Goal: Task Accomplishment & Management: Manage account settings

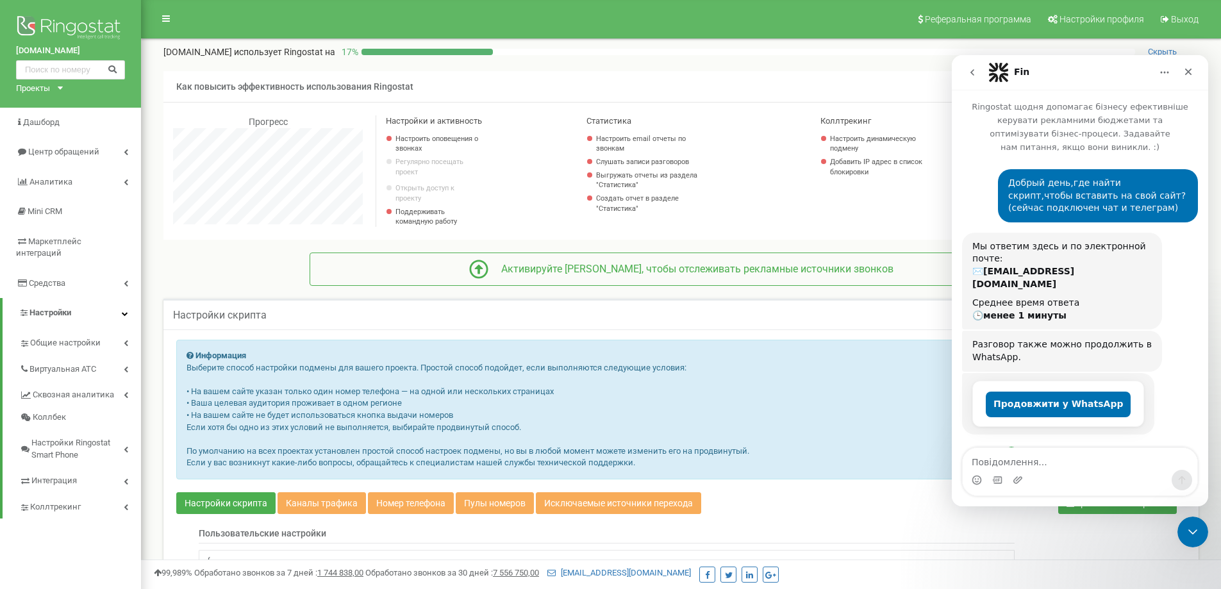
scroll to position [1007, 0]
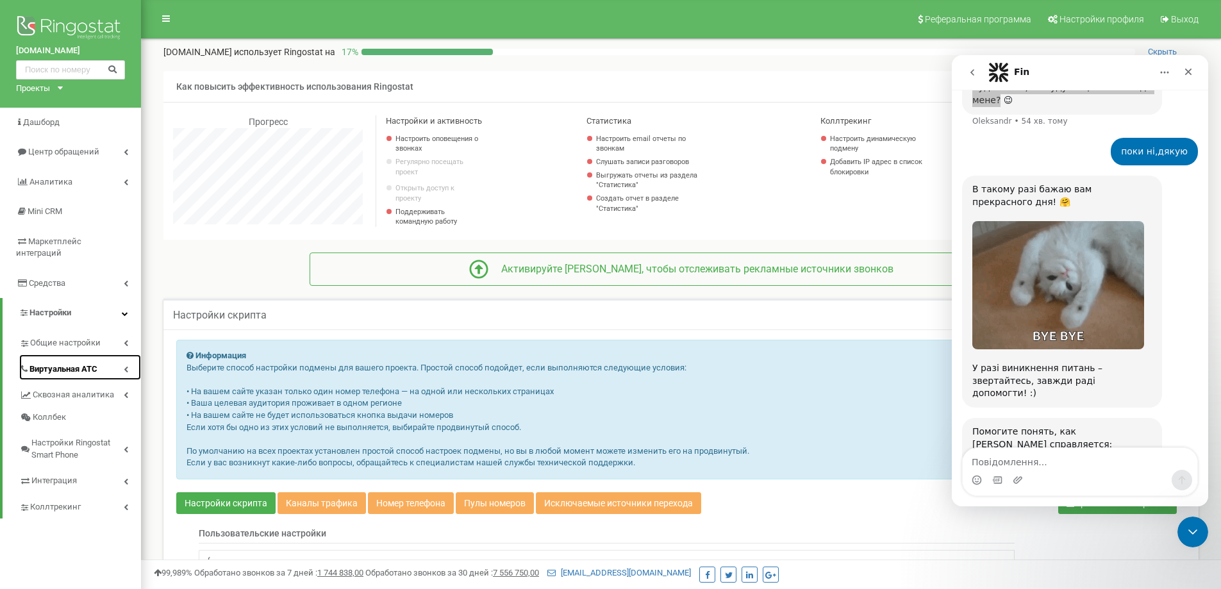
click at [82, 364] on span "Виртуальная АТС" at bounding box center [63, 370] width 68 height 12
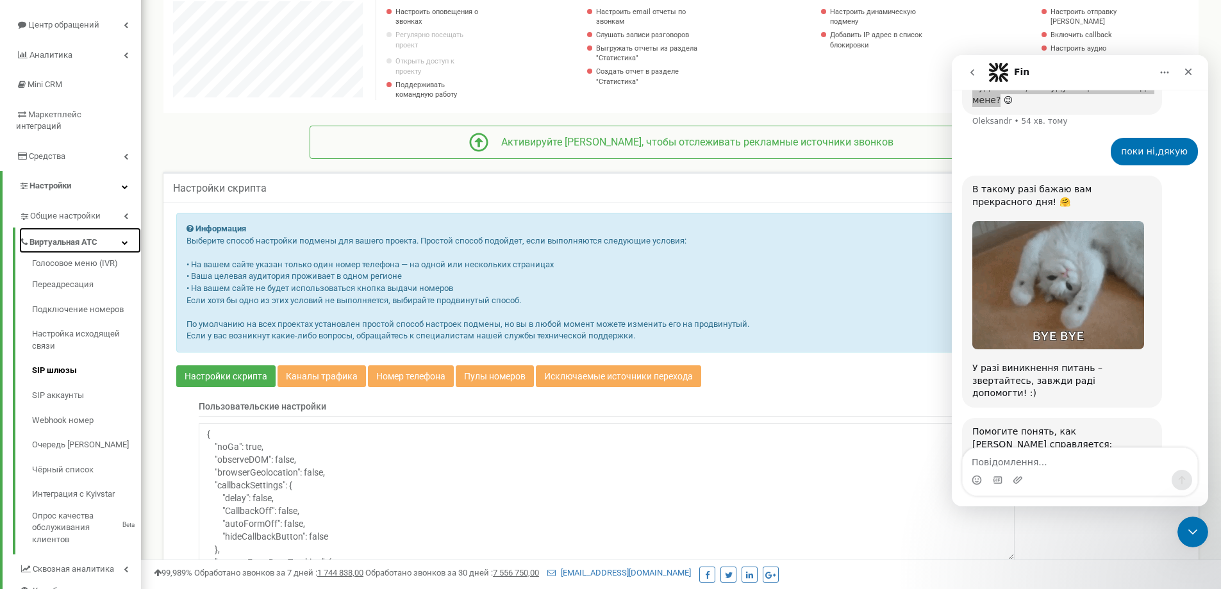
scroll to position [128, 0]
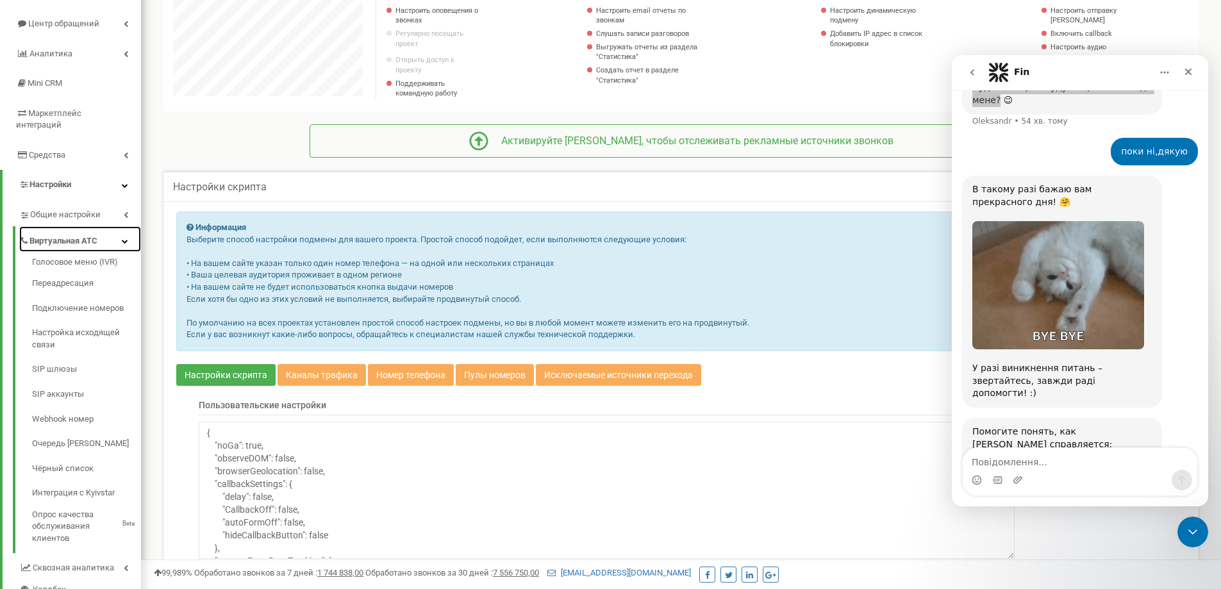
click at [102, 229] on link "Виртуальная АТС" at bounding box center [80, 239] width 122 height 26
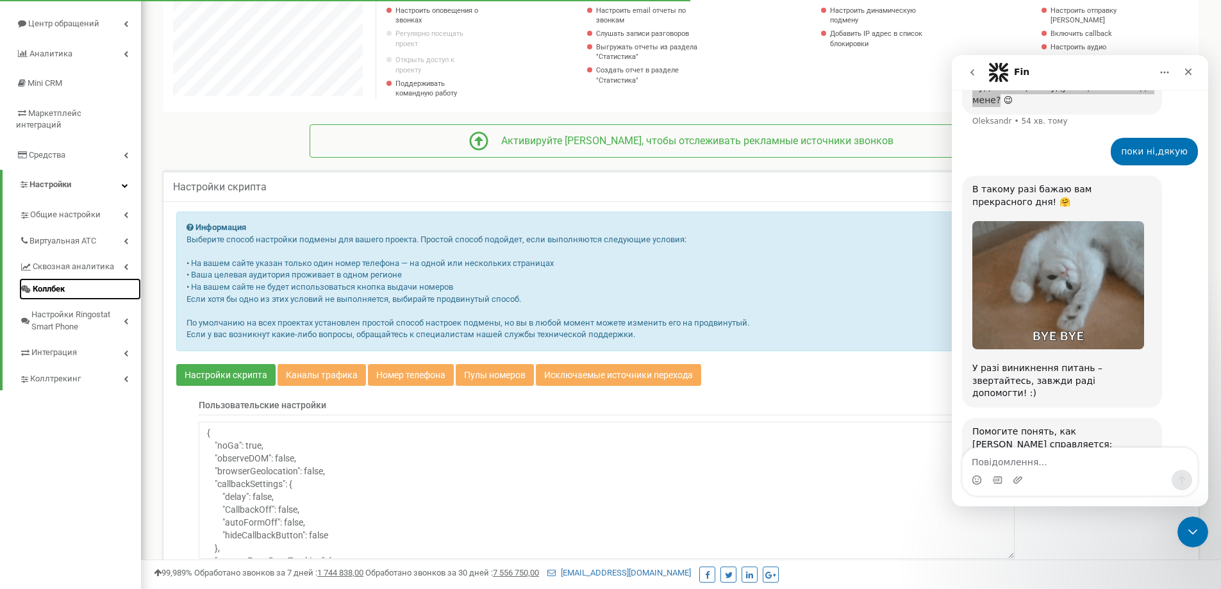
click at [50, 283] on span "Коллбек" at bounding box center [49, 289] width 32 height 12
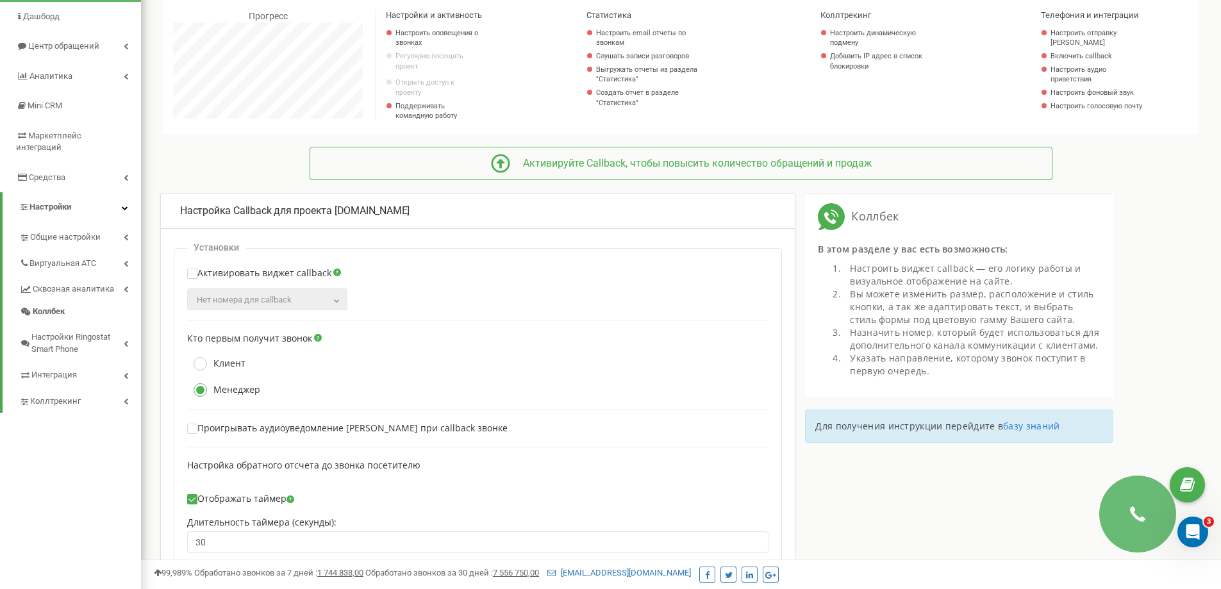
scroll to position [321, 0]
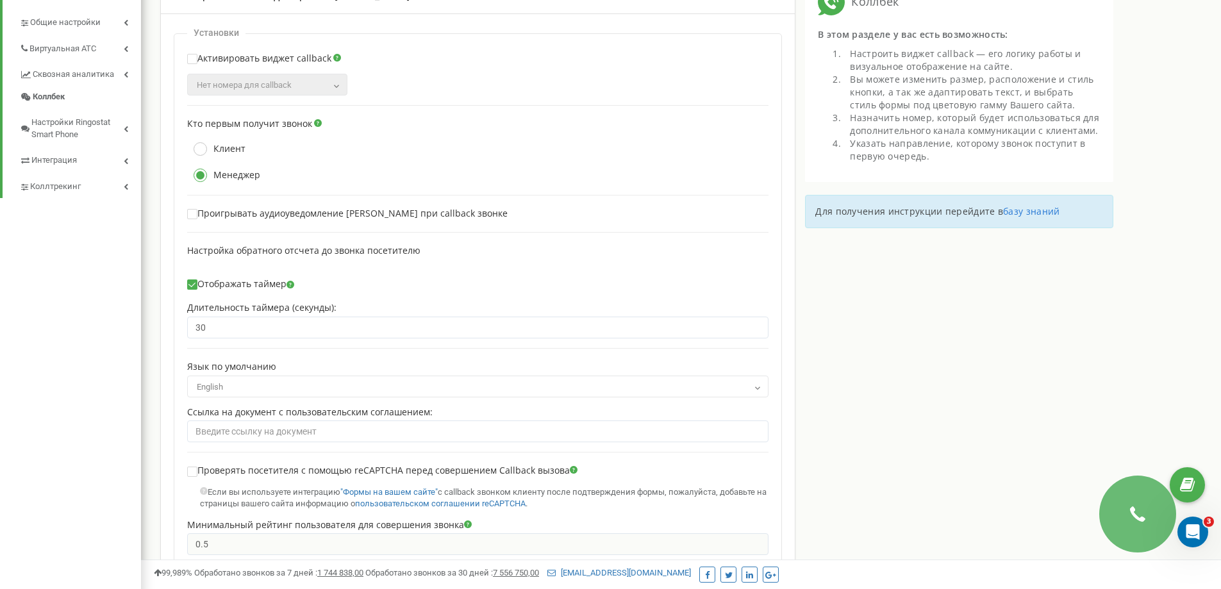
click at [251, 219] on label "Проигрывать аудиоуведомление Менеджеру при callback звонке" at bounding box center [347, 213] width 321 height 11
checkbox input "true"
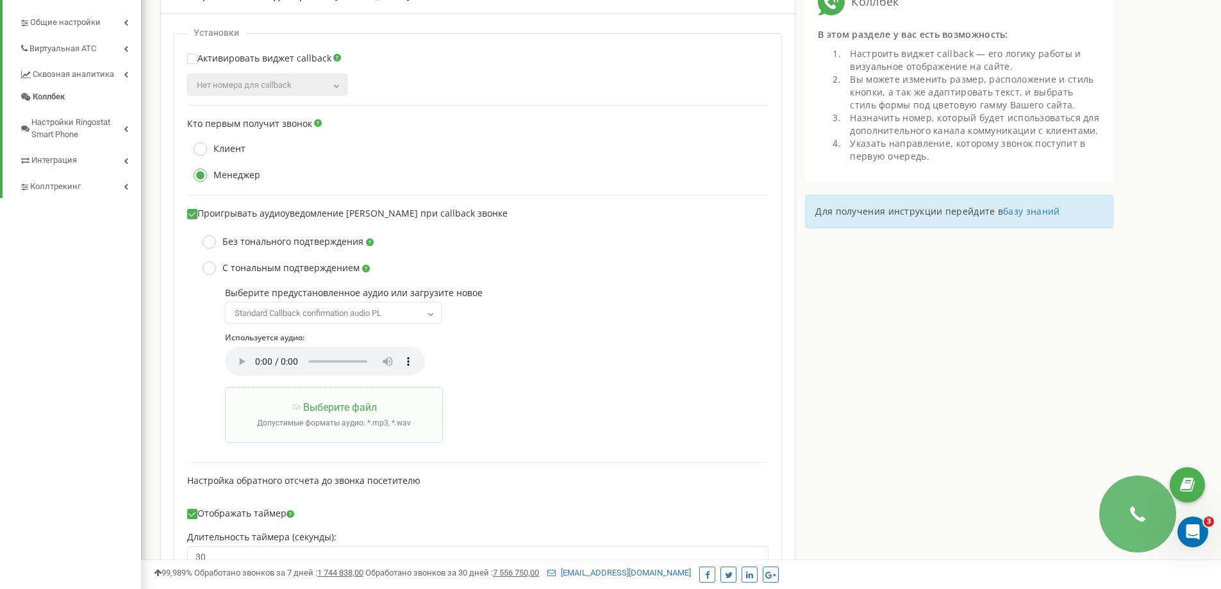
scroll to position [1511, 1080]
click at [231, 249] on label "Без тонального подтверждения" at bounding box center [285, 241] width 178 height 13
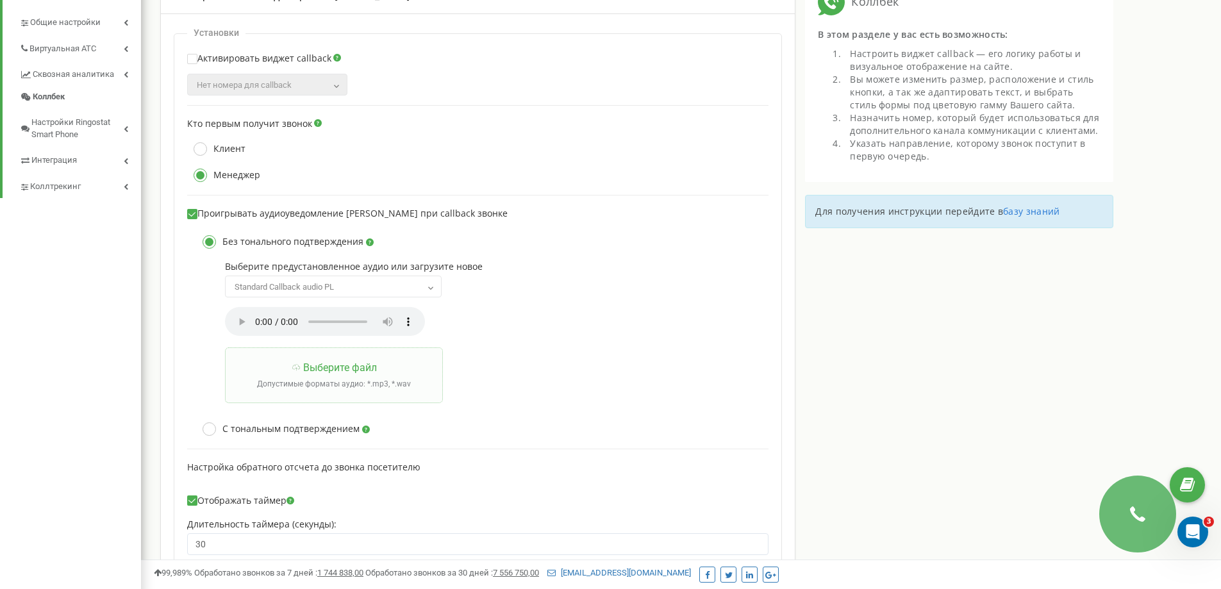
scroll to position [639700, 640117]
click at [218, 435] on label "С тональным подтверждением" at bounding box center [283, 429] width 174 height 13
radio input "false"
radio input "true"
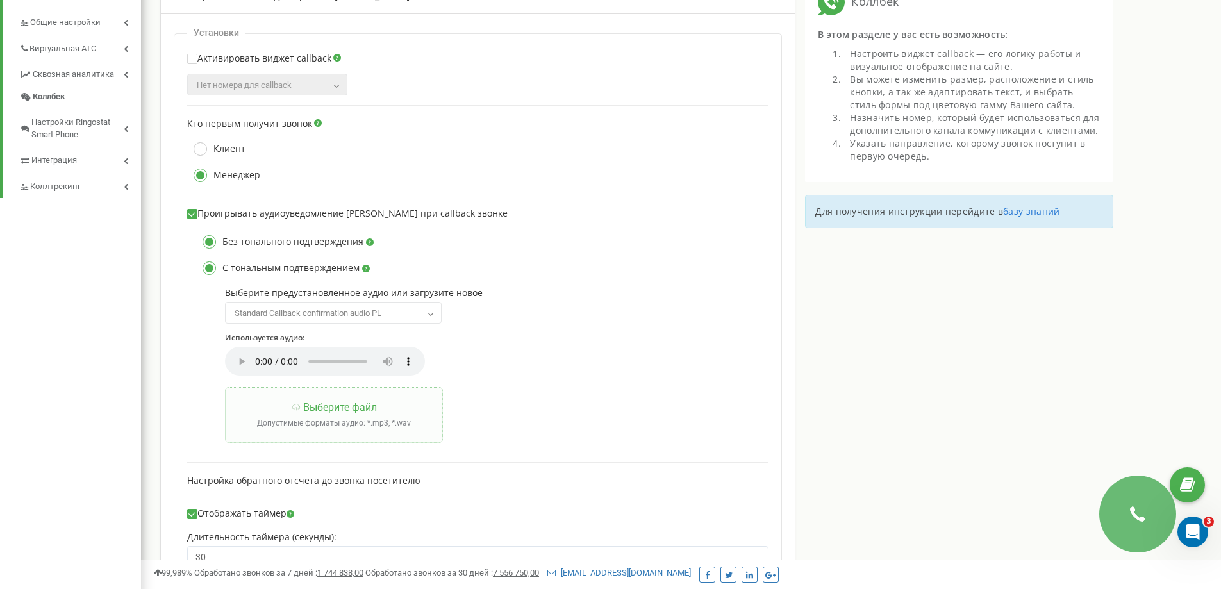
click at [217, 249] on label "Без тонального подтверждения" at bounding box center [285, 241] width 178 height 13
radio input "true"
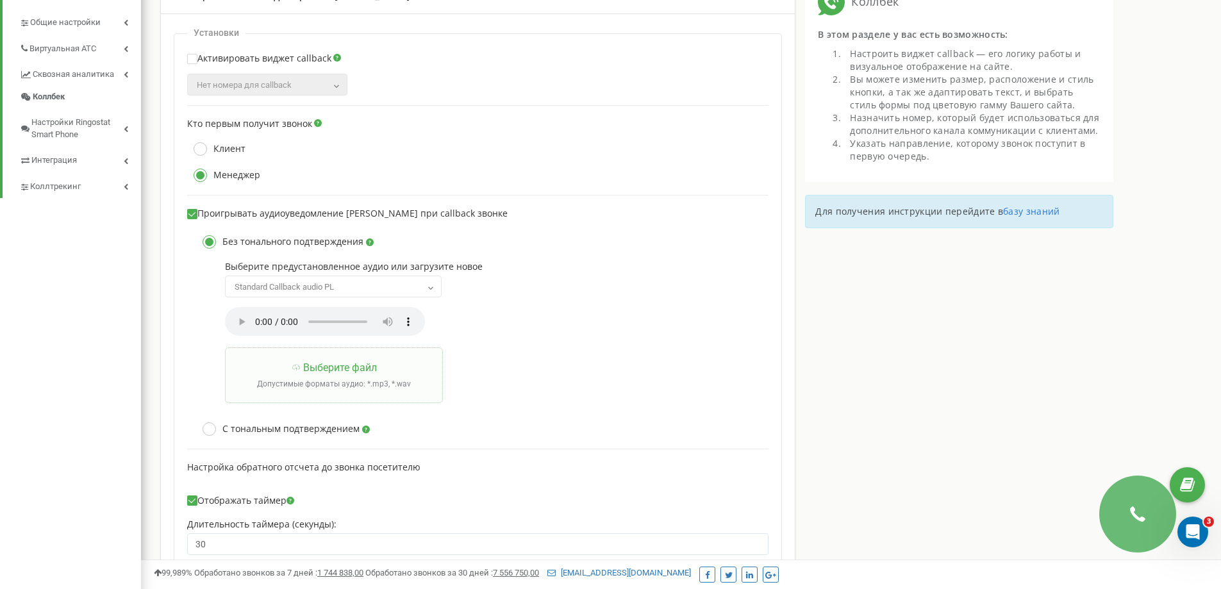
click at [191, 217] on ins at bounding box center [193, 214] width 8 height 8
checkbox input "false"
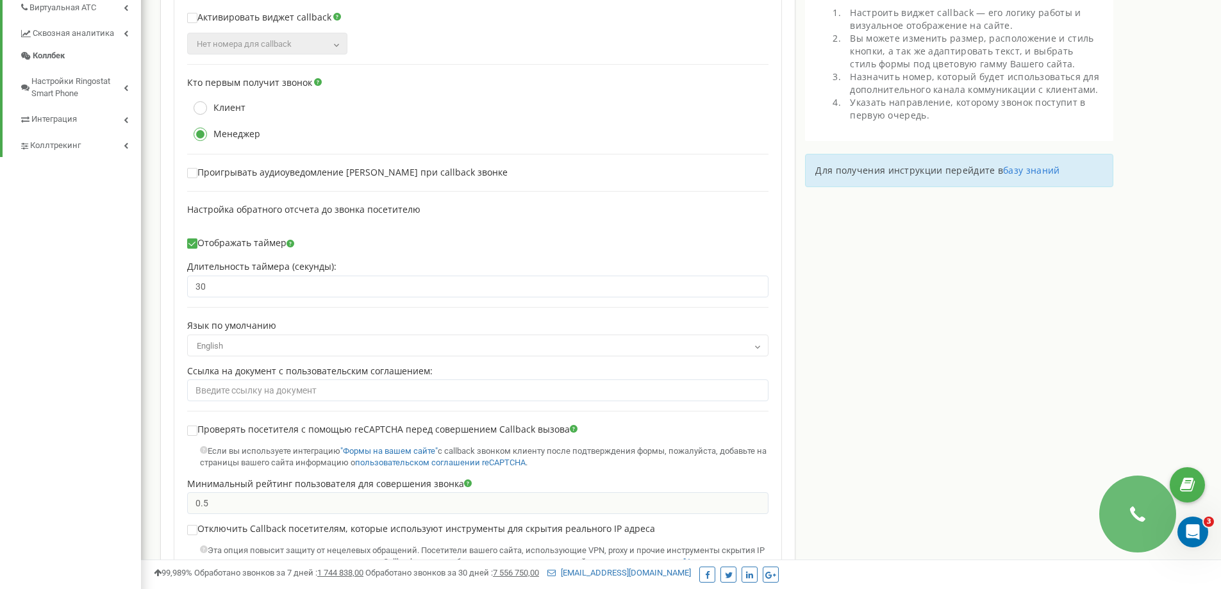
scroll to position [385, 0]
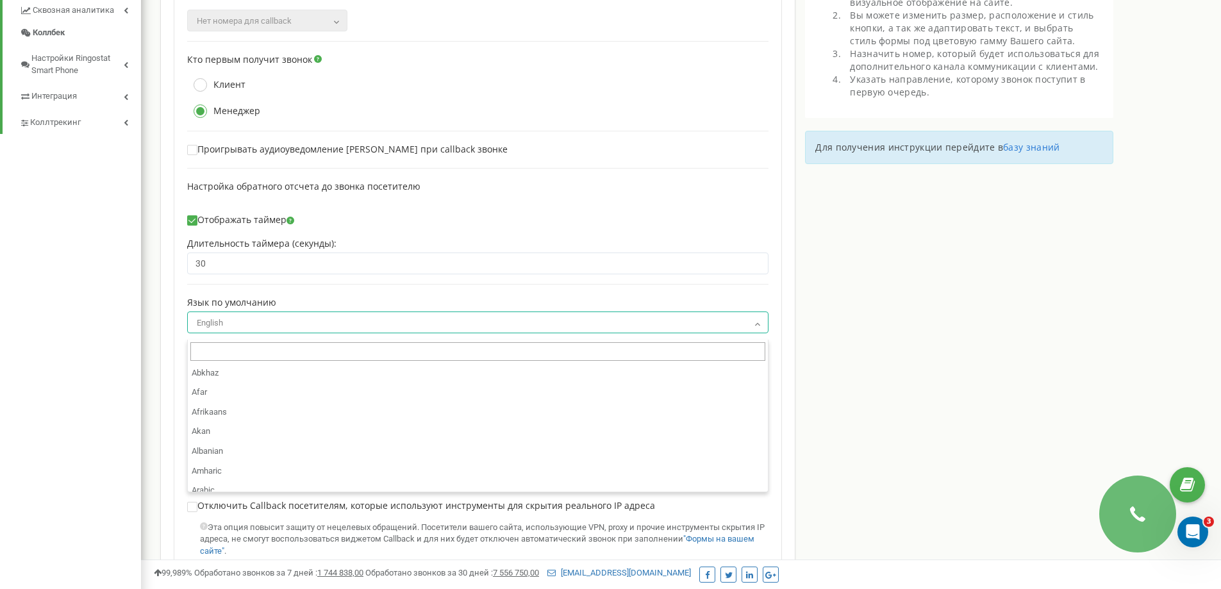
click at [251, 332] on span "English" at bounding box center [478, 323] width 573 height 18
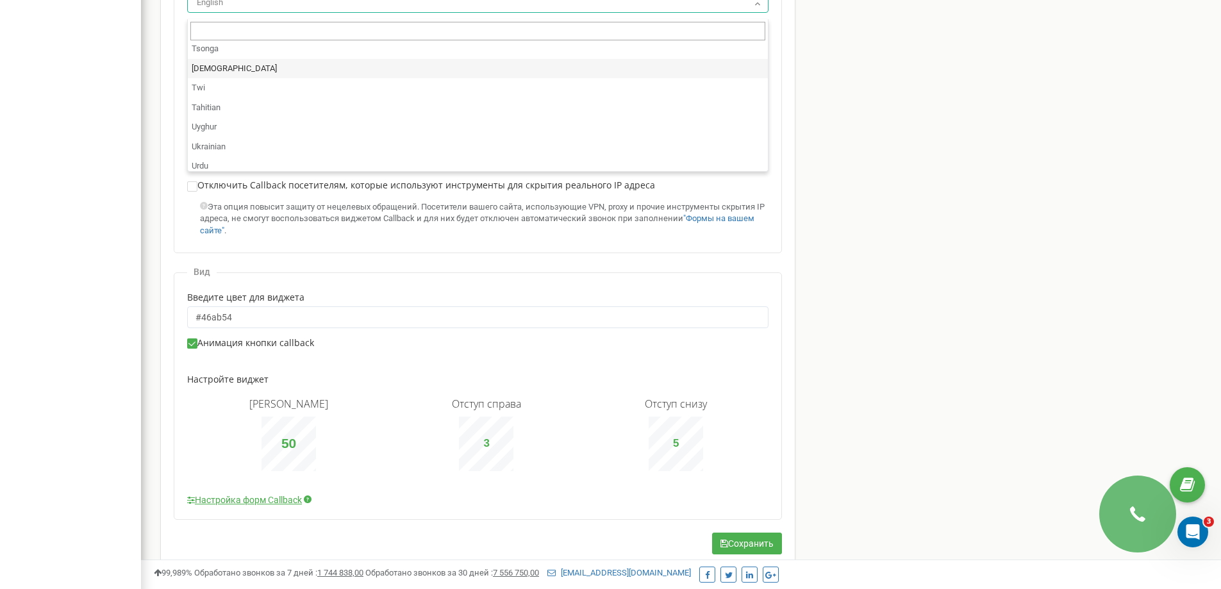
scroll to position [3285, 0]
select select "uk"
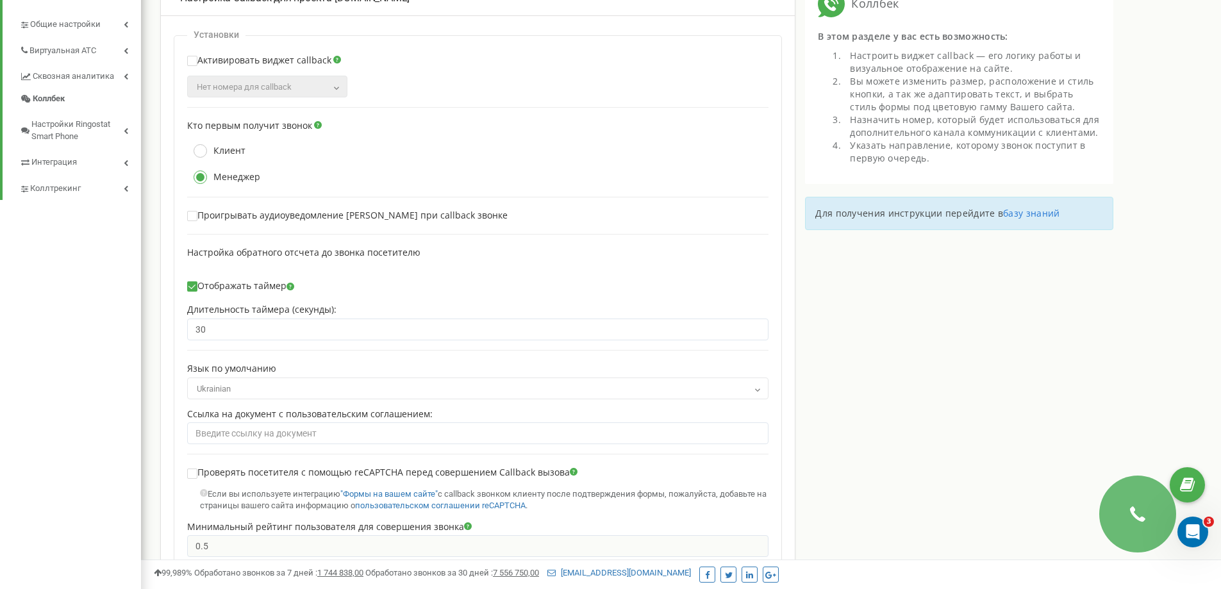
scroll to position [318, 0]
click at [221, 222] on label "Проигрывать аудиоуведомление Менеджеру при callback звонке" at bounding box center [347, 216] width 321 height 11
checkbox input "true"
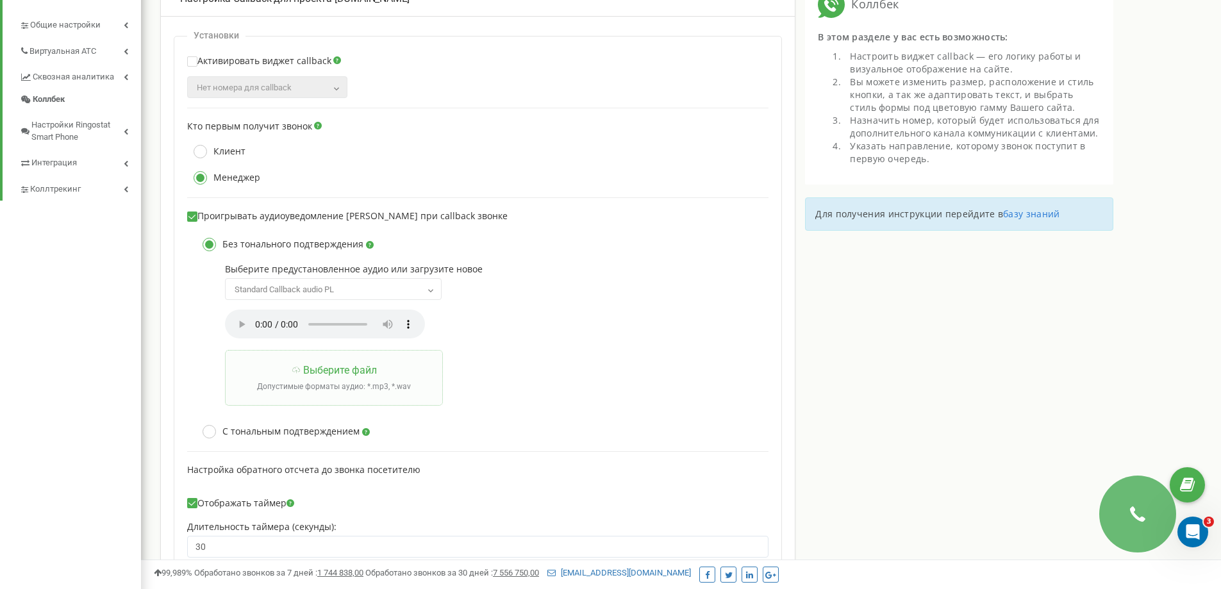
scroll to position [1497, 1080]
click at [209, 436] on ins at bounding box center [209, 432] width 8 height 8
radio input "false"
radio input "true"
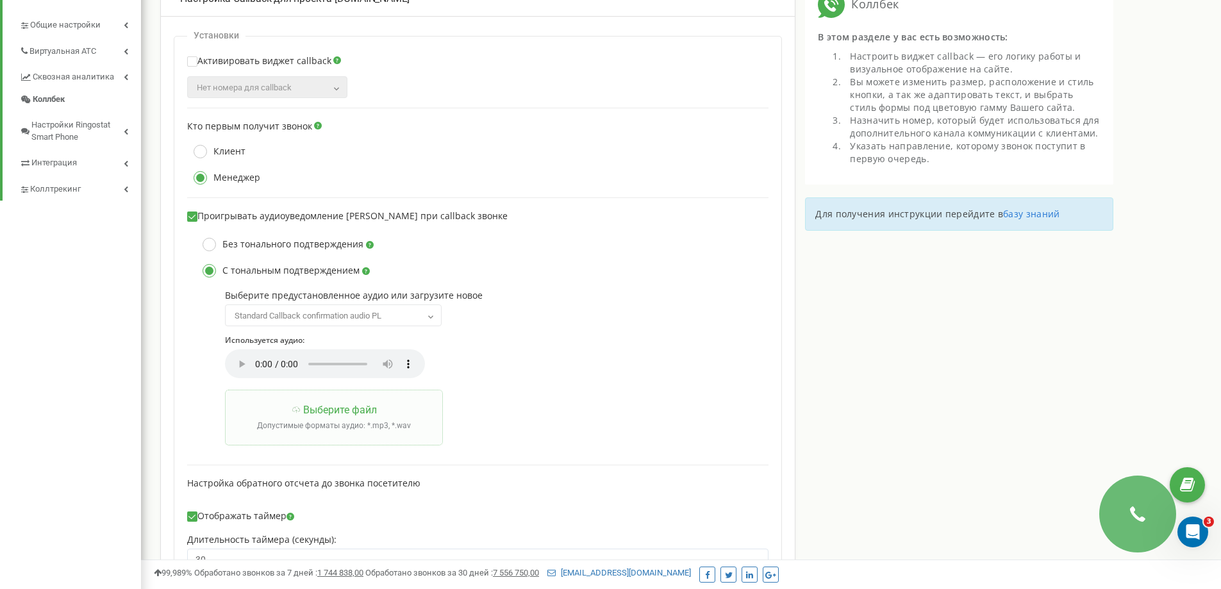
click at [202, 222] on input "Проигрывать аудиоуведомление Менеджеру при callback звонке" at bounding box center [205, 219] width 8 height 8
click at [196, 234] on div "Проигрывать аудиоуведомление Менеджеру при callback звонке Без тонального подтв…" at bounding box center [478, 328] width 582 height 234
drag, startPoint x: 188, startPoint y: 230, endPoint x: 194, endPoint y: 223, distance: 9.5
click at [190, 224] on div "Проигрывать аудиоуведомление Менеджеру при callback звонке Без тонального подтв…" at bounding box center [478, 328] width 582 height 234
click at [194, 221] on ins at bounding box center [193, 217] width 8 height 8
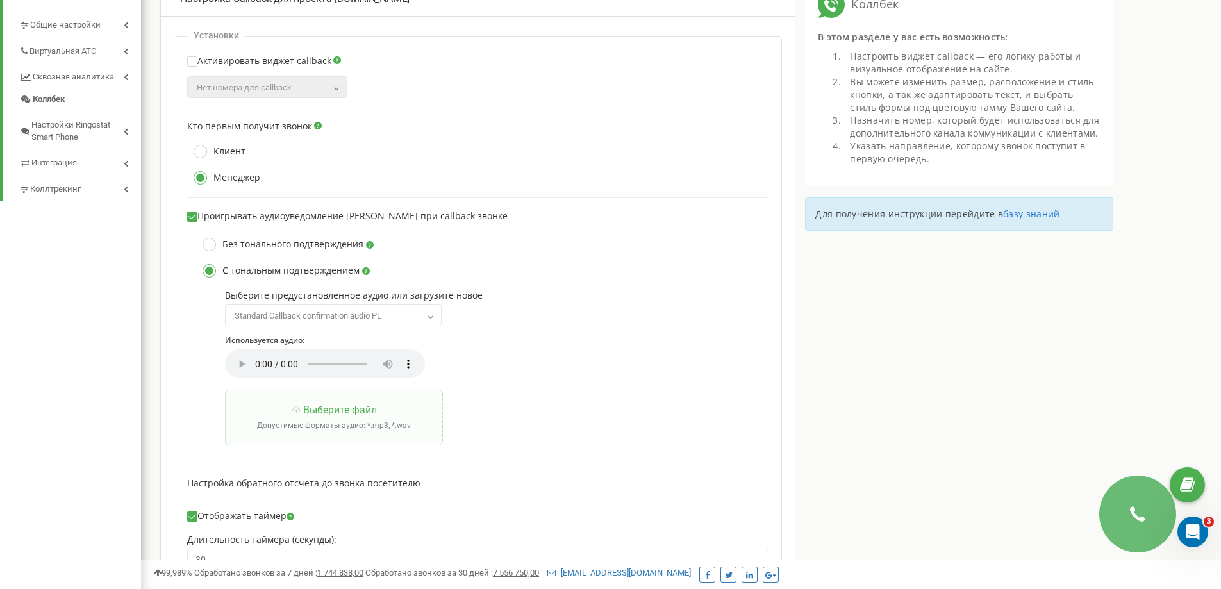
checkbox input "false"
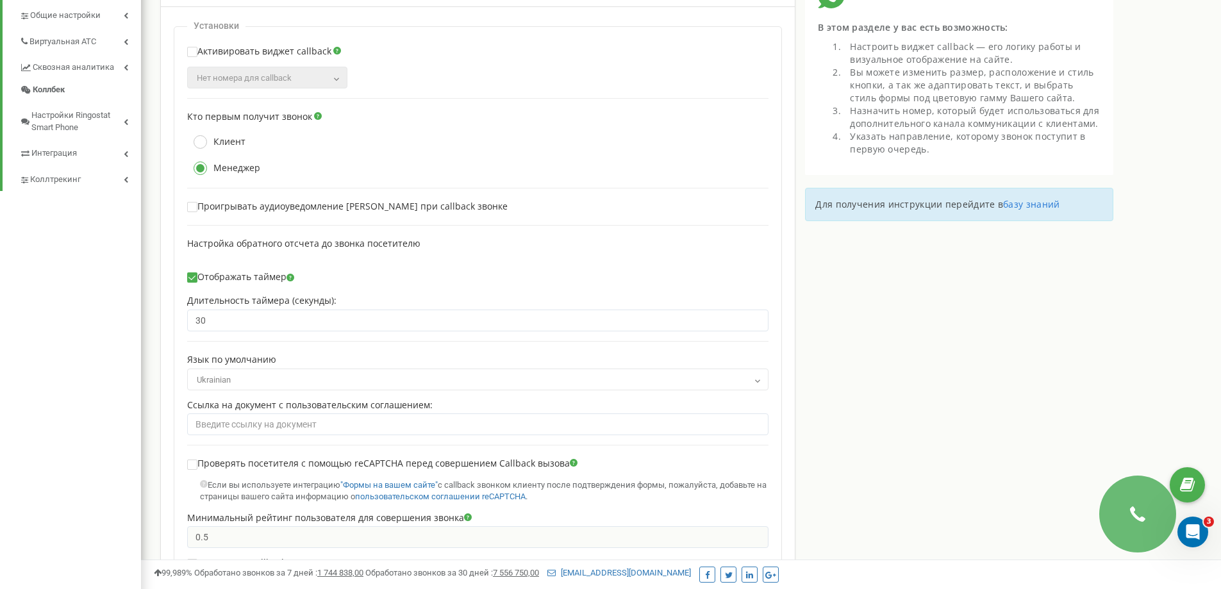
scroll to position [510, 0]
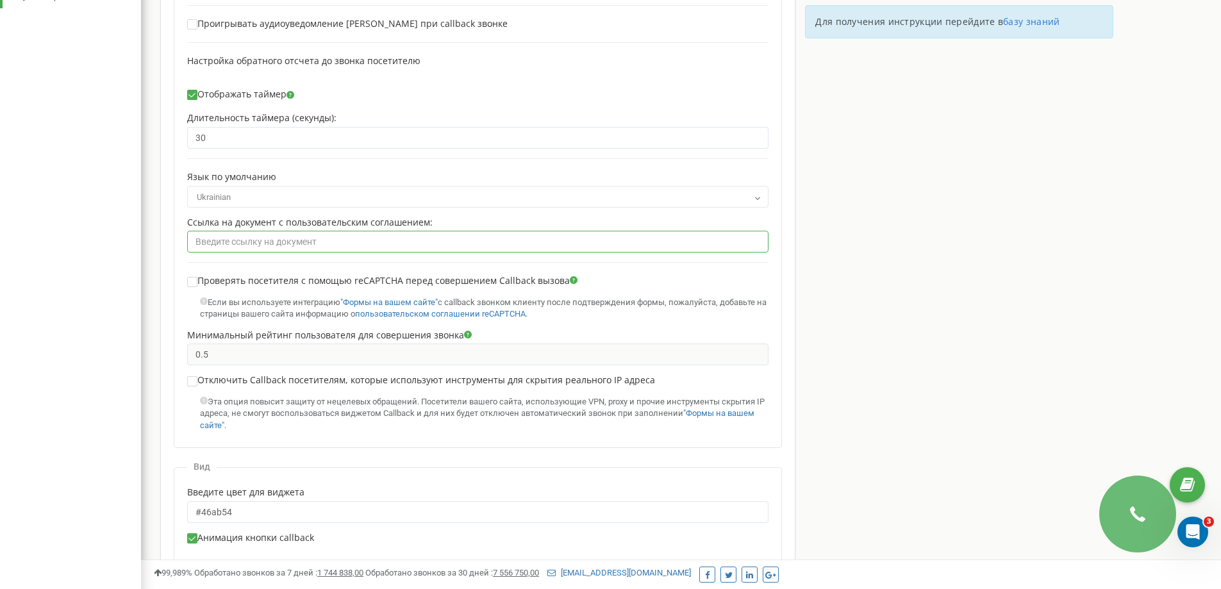
click at [297, 249] on input "text" at bounding box center [478, 242] width 582 height 22
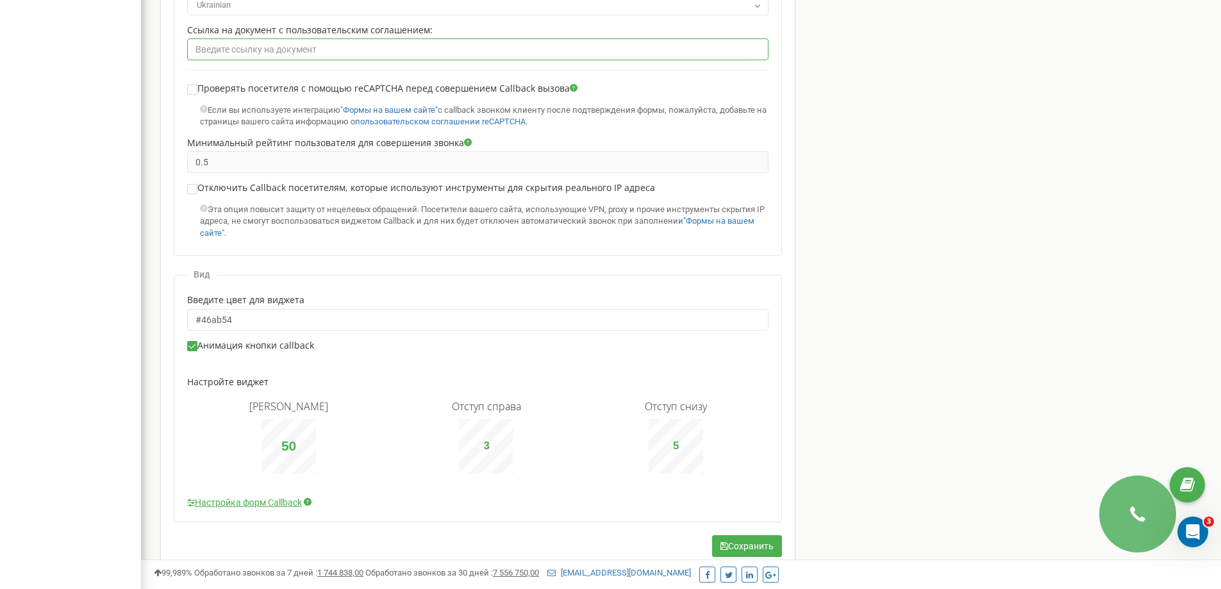
scroll to position [755, 0]
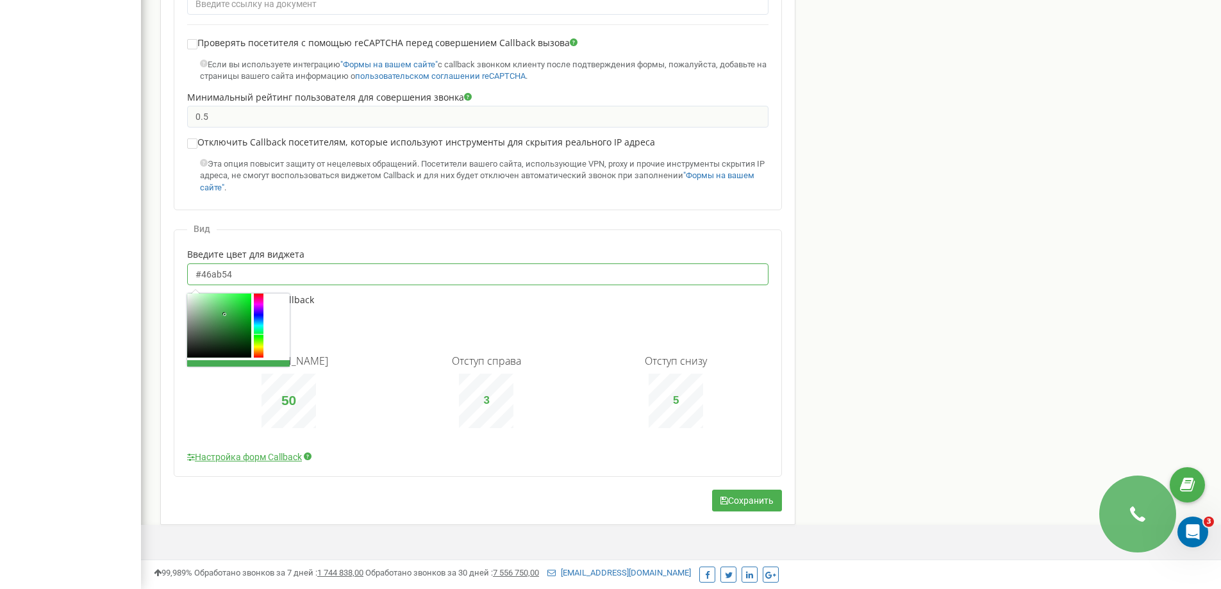
click at [288, 273] on input "#46ab54" at bounding box center [478, 275] width 582 height 22
drag, startPoint x: 223, startPoint y: 305, endPoint x: 222, endPoint y: 298, distance: 6.5
click at [220, 296] on div at bounding box center [219, 326] width 64 height 64
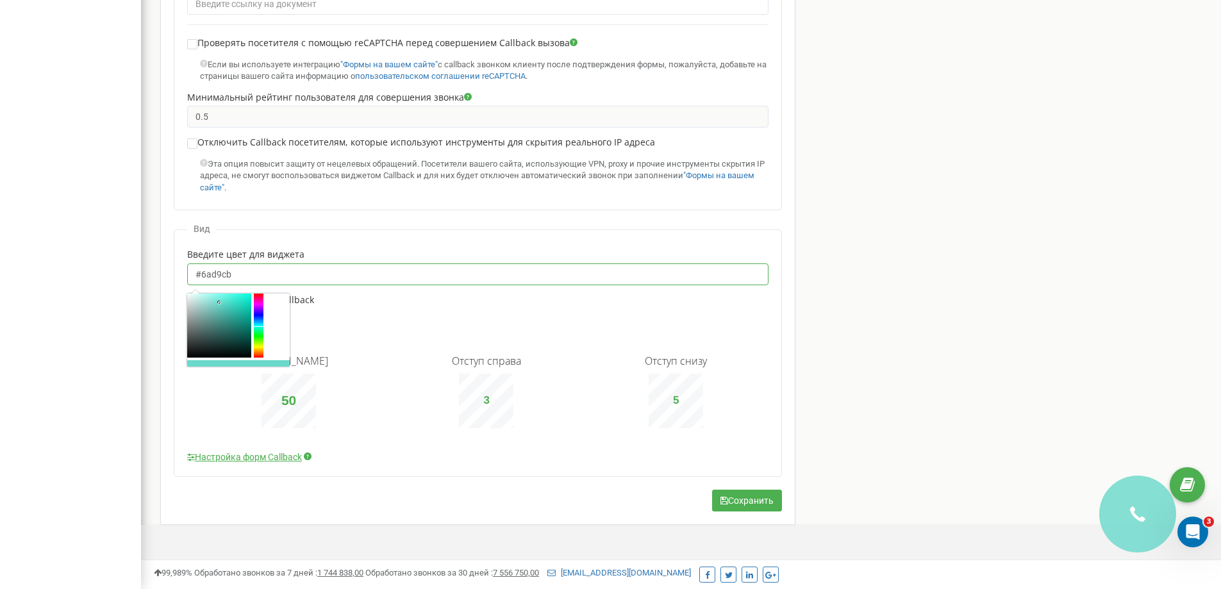
drag, startPoint x: 263, startPoint y: 299, endPoint x: 261, endPoint y: 320, distance: 20.6
click at [261, 320] on div at bounding box center [259, 326] width 10 height 64
type input "#1b8779"
drag, startPoint x: 219, startPoint y: 297, endPoint x: 239, endPoint y: 317, distance: 28.1
click at [239, 322] on b at bounding box center [238, 323] width 3 height 3
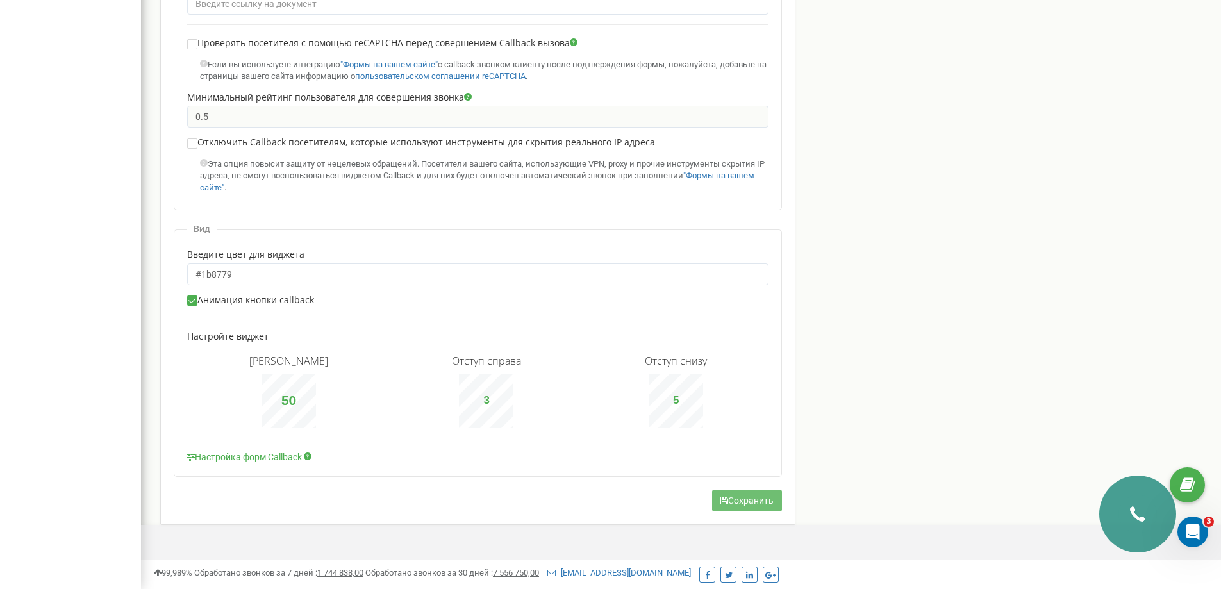
click at [754, 508] on button "Сохранить" at bounding box center [747, 501] width 70 height 22
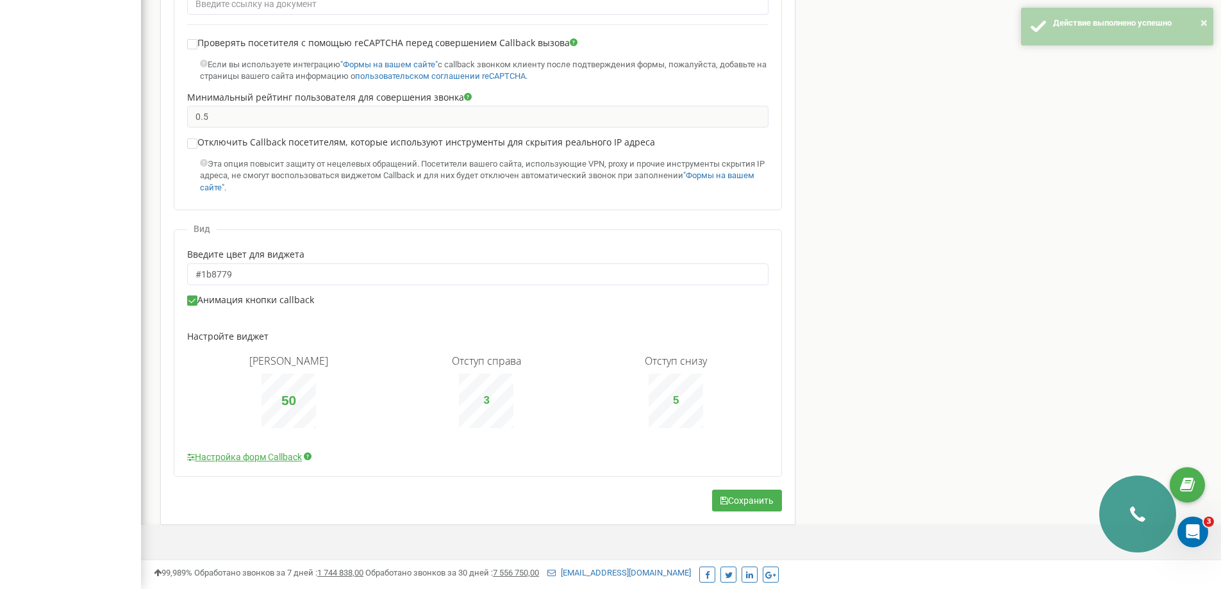
click at [1135, 516] on div "Настройка Callback для проекта moby-dick.com.ua Установки Активировать виджет c…" at bounding box center [681, 38] width 1080 height 975
click at [1133, 514] on div "Настройка Callback для проекта moby-dick.com.ua Установки Активировать виджет c…" at bounding box center [681, 38] width 1080 height 975
click at [230, 303] on label "Анимация кнопки callback" at bounding box center [250, 300] width 127 height 11
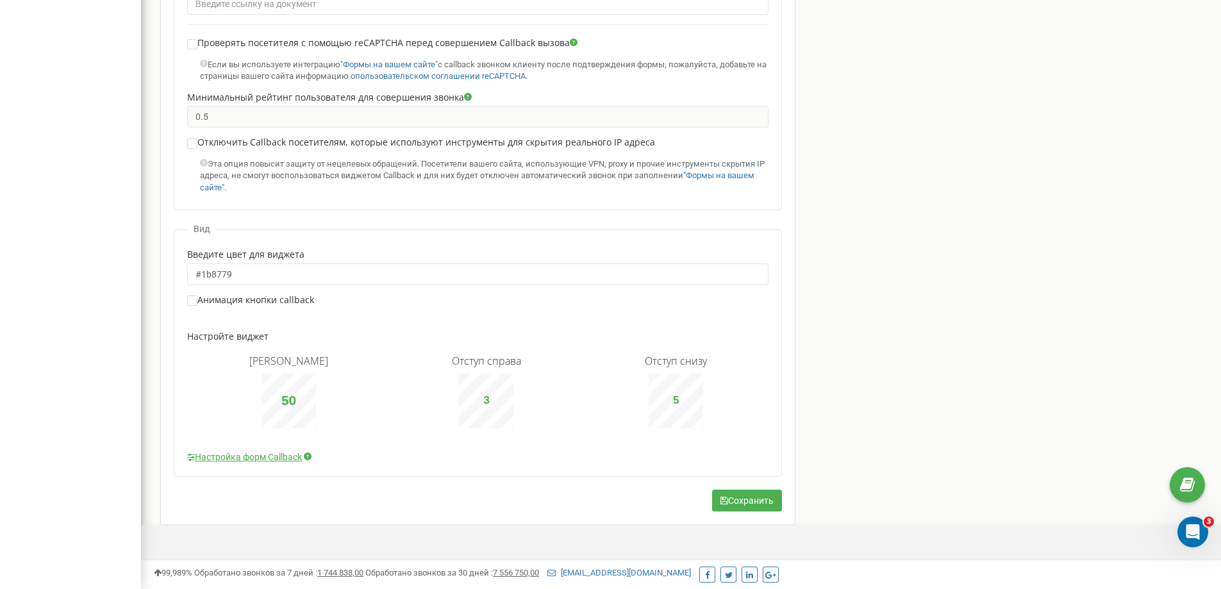
click at [230, 301] on label "Анимация кнопки callback" at bounding box center [250, 300] width 127 height 11
checkbox input "true"
click at [265, 456] on link "Настройка форм Callback" at bounding box center [244, 457] width 115 height 13
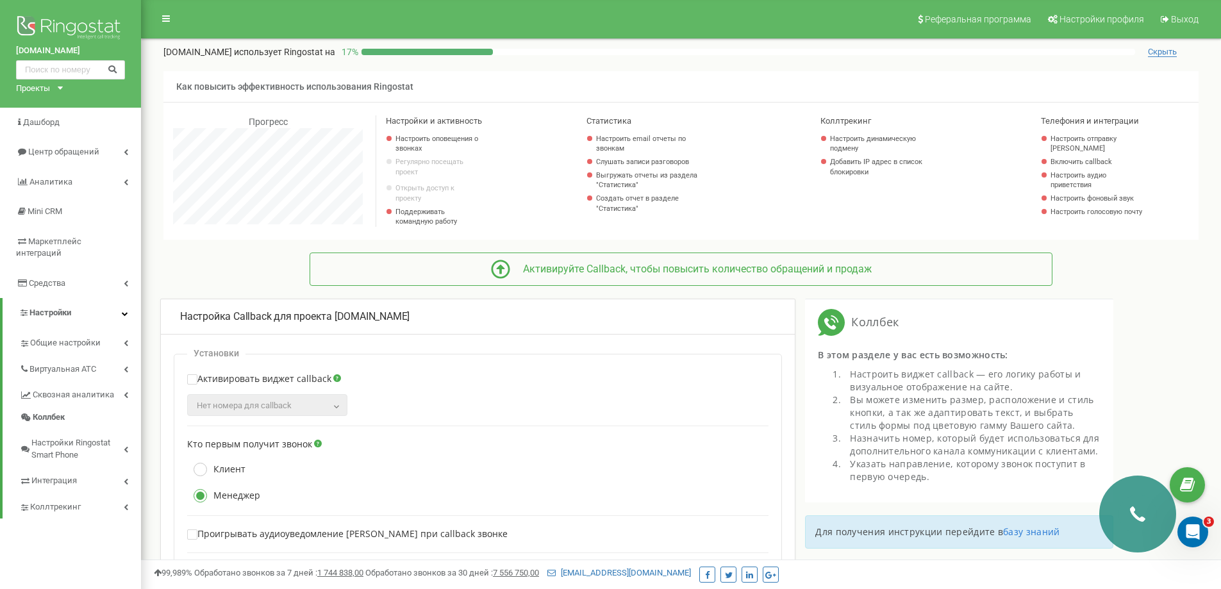
click at [267, 386] on label "Активировать виджет callback" at bounding box center [259, 382] width 144 height 17
click at [262, 410] on span "Нет номера для callback" at bounding box center [244, 406] width 95 height 10
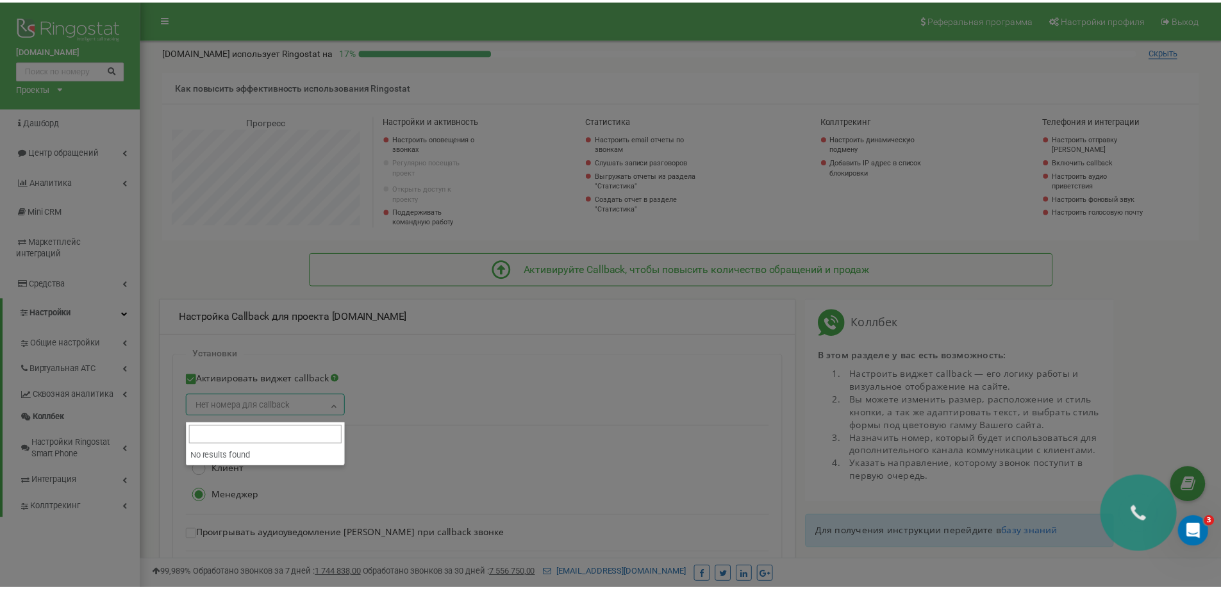
scroll to position [1280, 1090]
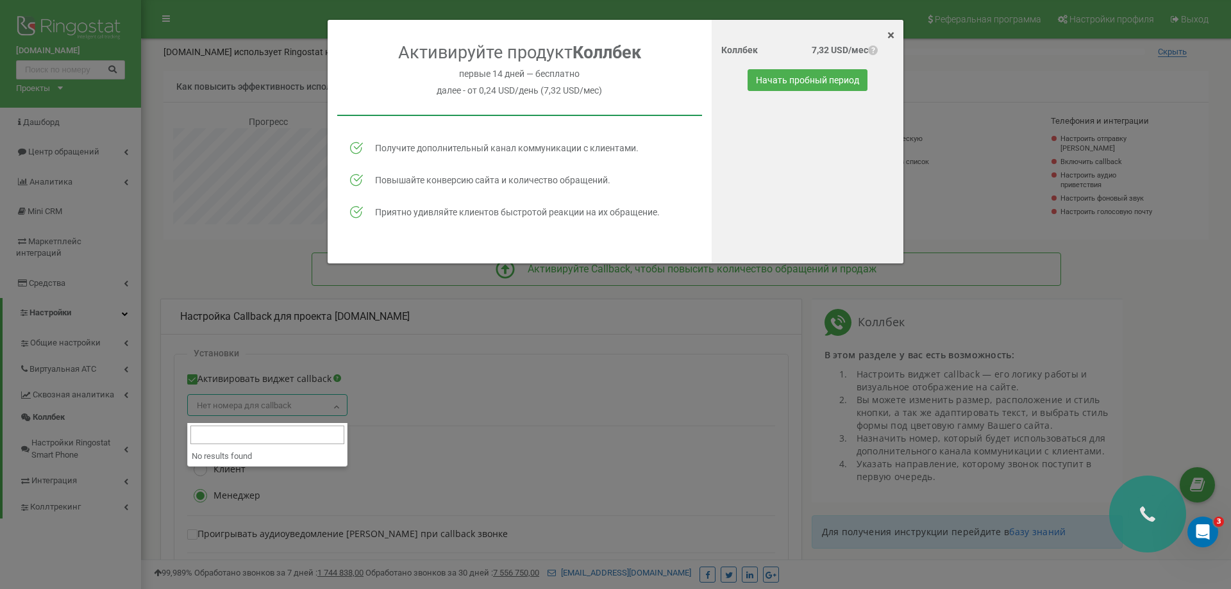
click at [273, 410] on div "× Close Активируйте продукт Коллбек первые 14 дней — бесплатно далее - от 0,24 …" at bounding box center [615, 294] width 1231 height 589
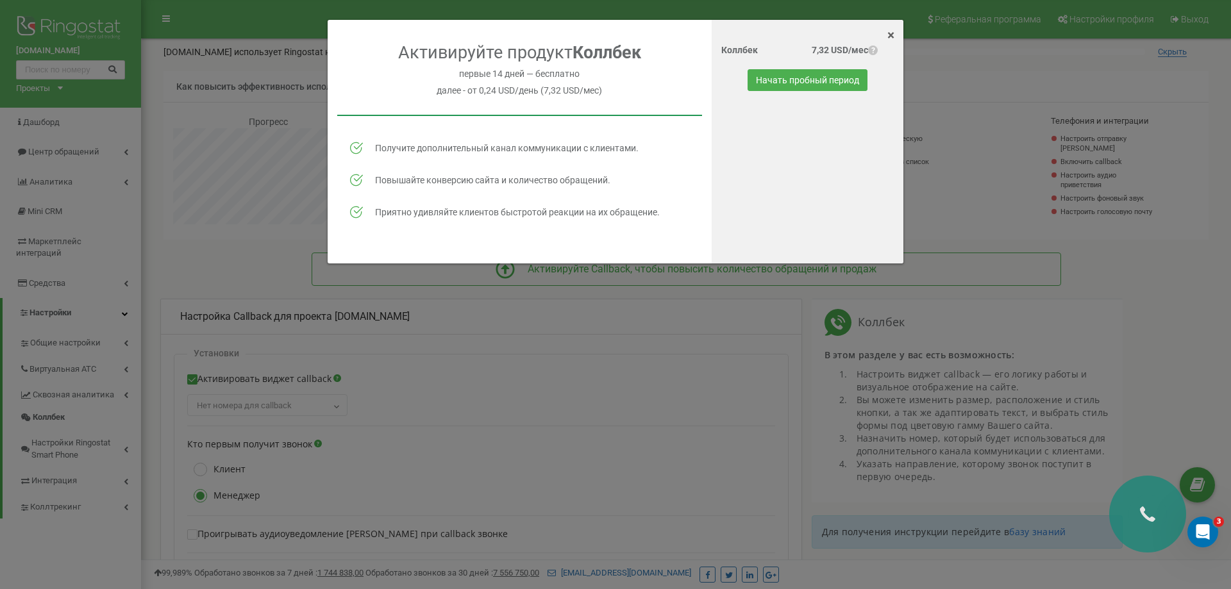
click at [260, 384] on div "× Close Активируйте продукт Коллбек первые 14 дней — бесплатно далее - от 0,24 …" at bounding box center [615, 294] width 1231 height 589
click at [890, 33] on span "×" at bounding box center [890, 35] width 7 height 15
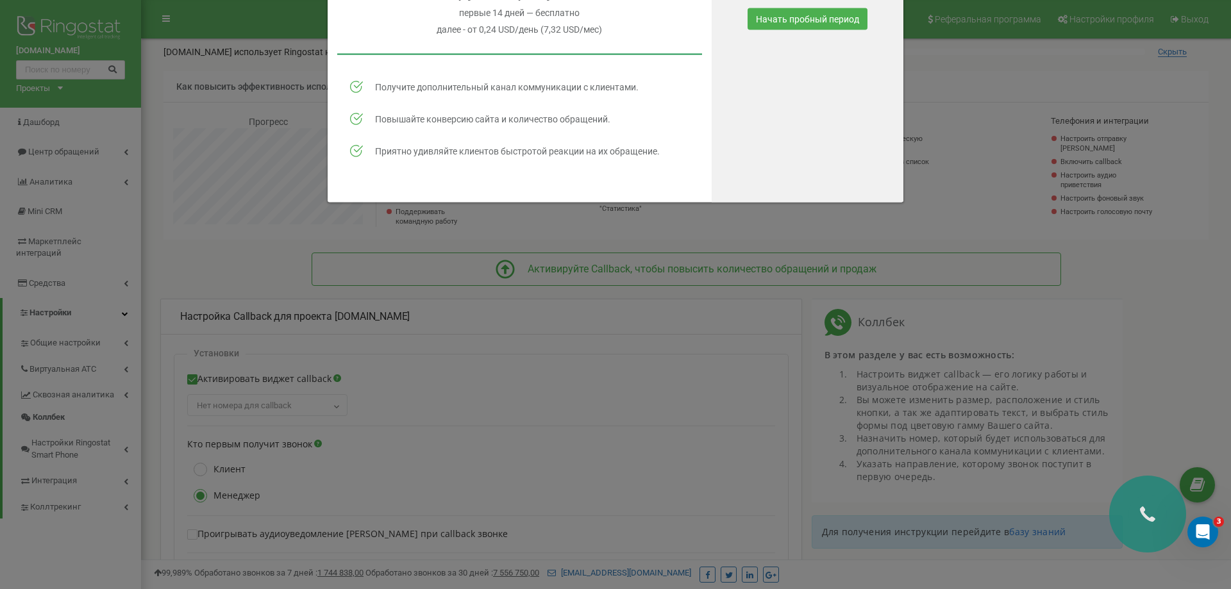
checkbox input "false"
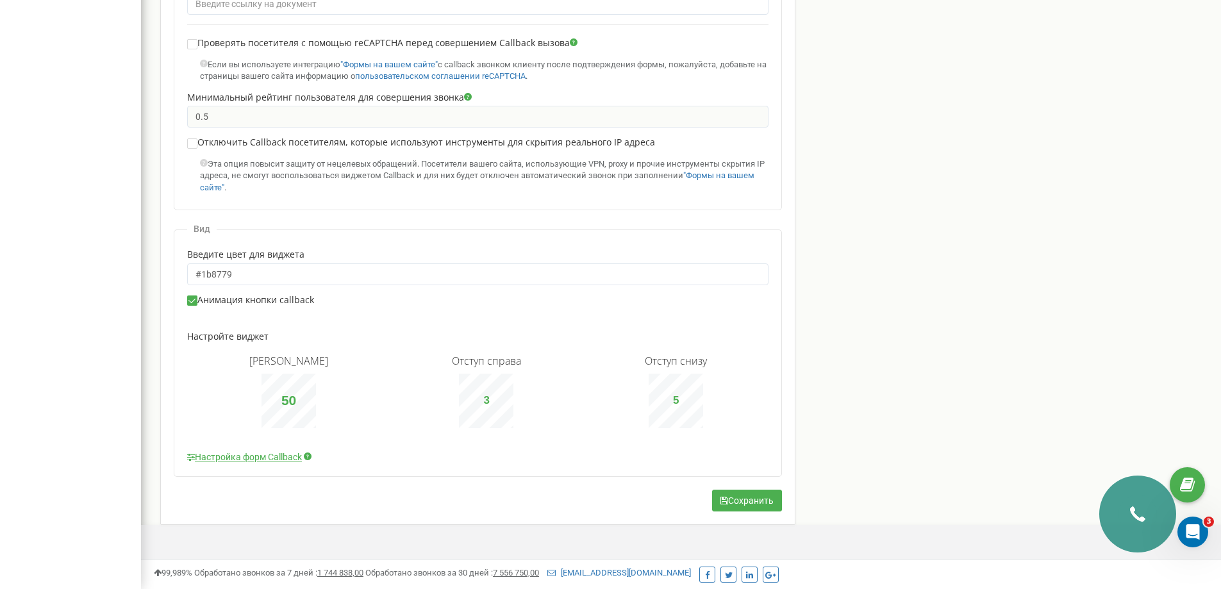
scroll to position [755, 0]
type input "9"
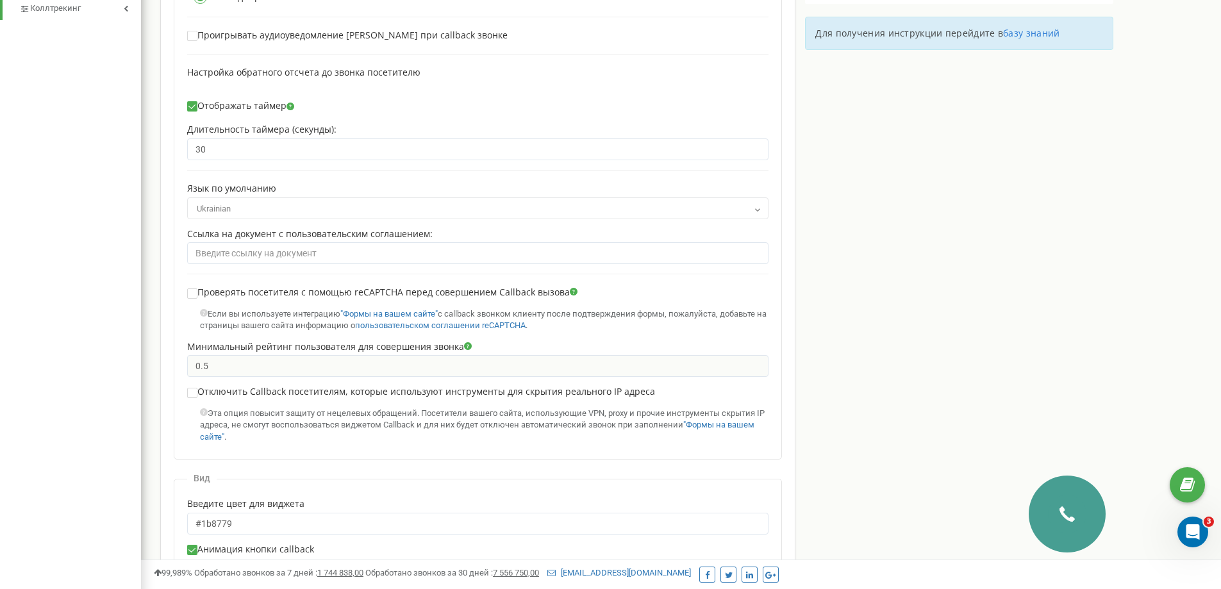
scroll to position [178, 0]
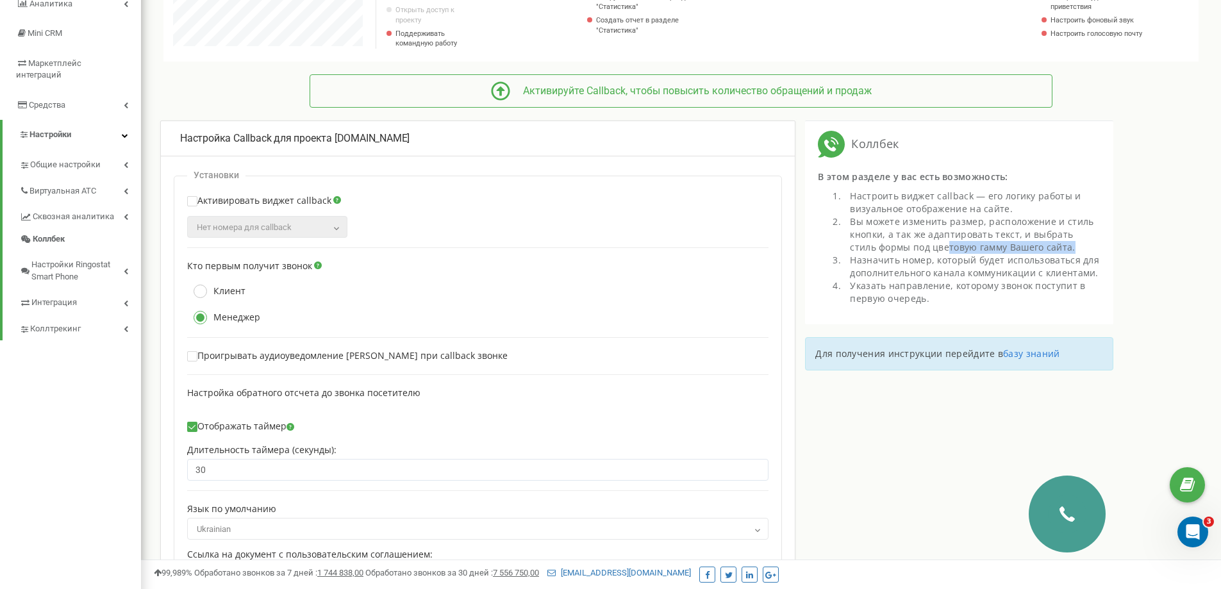
drag, startPoint x: 950, startPoint y: 254, endPoint x: 1051, endPoint y: 254, distance: 100.7
click at [1051, 254] on li "Вы можете изменить размер, расположение и стиль кнопки, а так же адаптировать т…" at bounding box center [972, 234] width 257 height 38
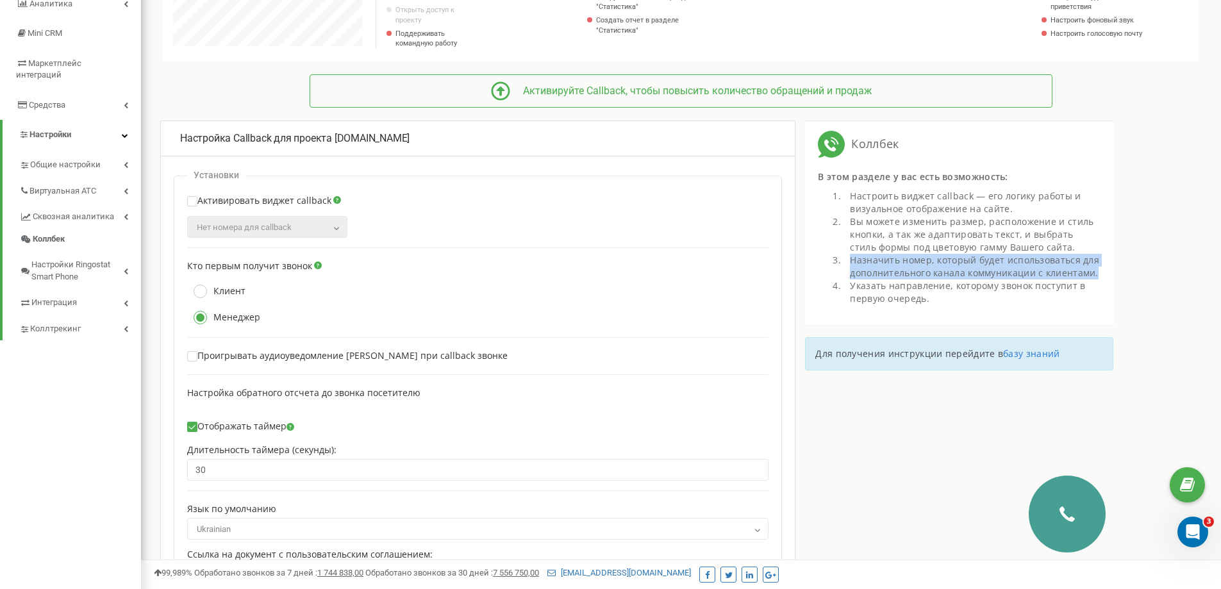
drag, startPoint x: 886, startPoint y: 267, endPoint x: 1107, endPoint y: 279, distance: 221.5
click at [1107, 279] on div "Коллбек В этом разделе у вас есть возможность: Настроить виджет сallback — его …" at bounding box center [959, 223] width 308 height 204
click at [1032, 360] on link "базу знаний" at bounding box center [1031, 354] width 56 height 12
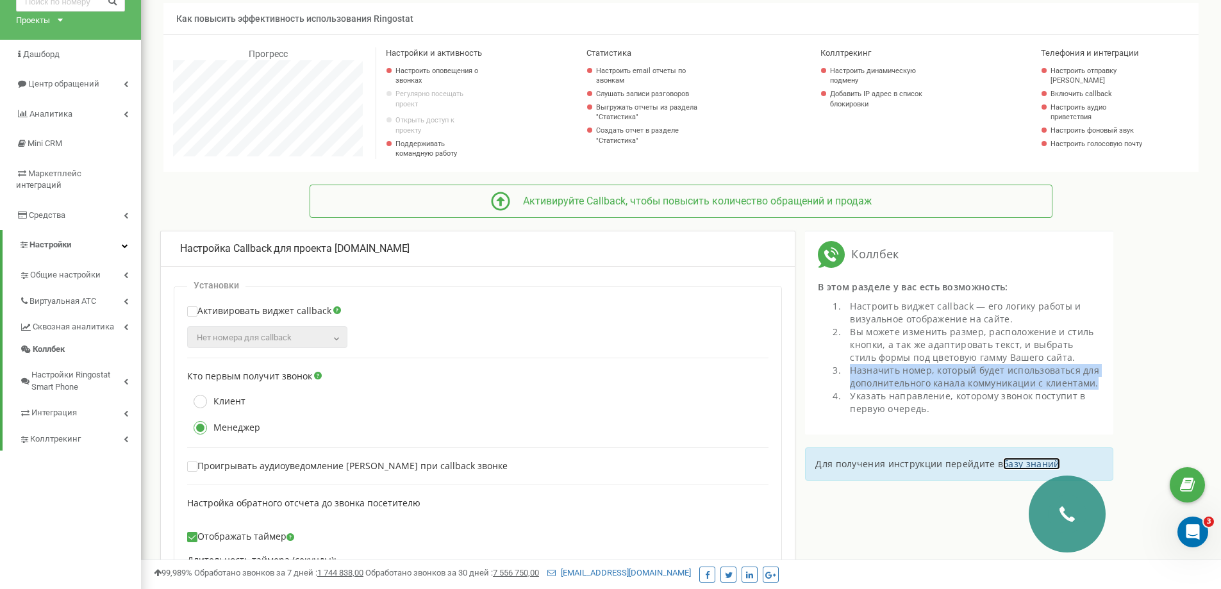
scroll to position [0, 0]
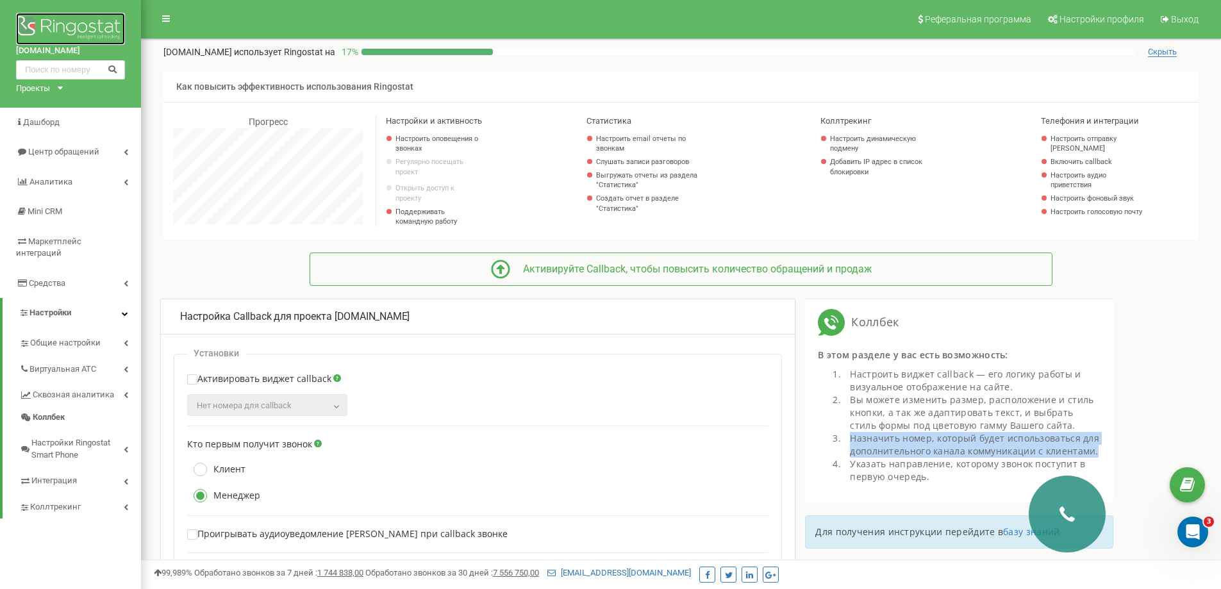
click at [68, 27] on img at bounding box center [70, 29] width 109 height 32
